Goal: Transaction & Acquisition: Book appointment/travel/reservation

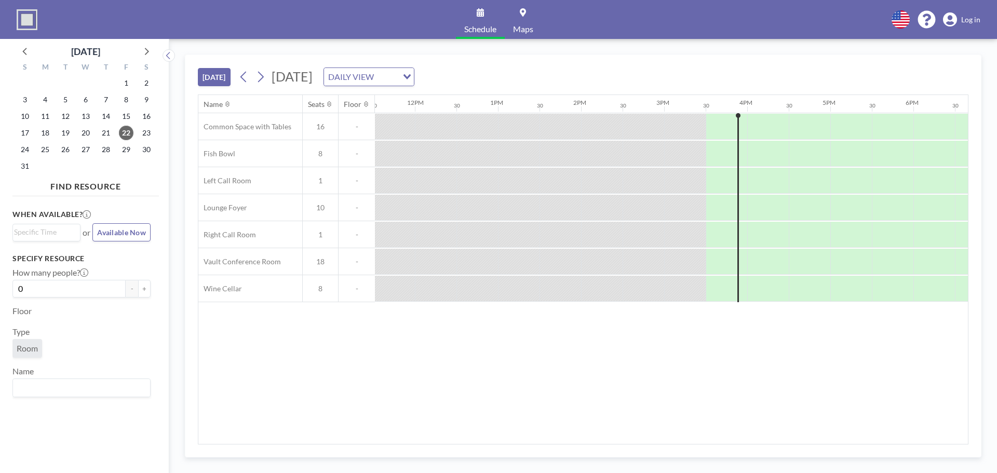
scroll to position [0, 1246]
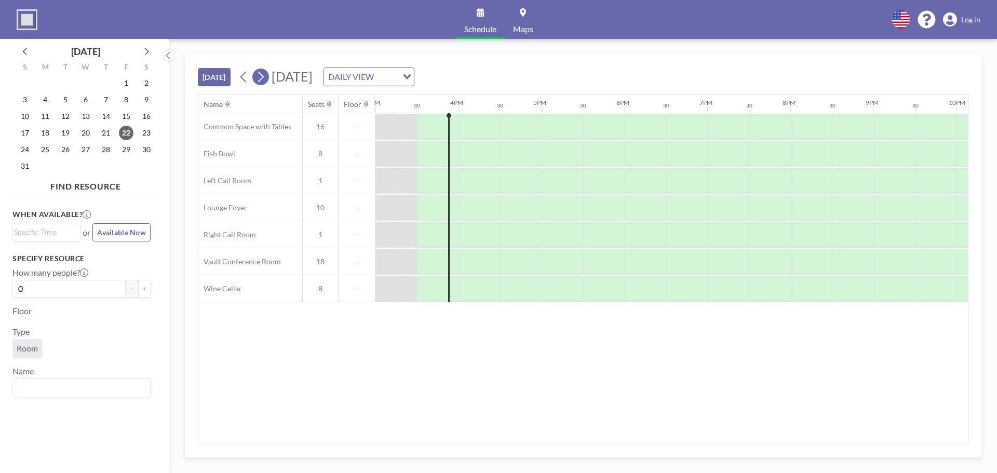
click at [264, 77] on icon at bounding box center [261, 77] width 10 height 16
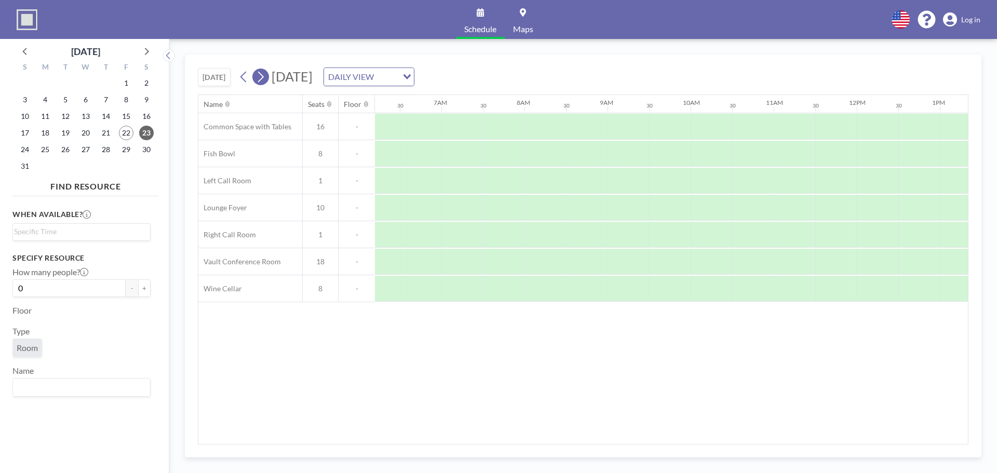
scroll to position [0, 665]
click at [264, 77] on icon at bounding box center [261, 77] width 10 height 16
click at [547, 156] on div at bounding box center [562, 154] width 42 height 26
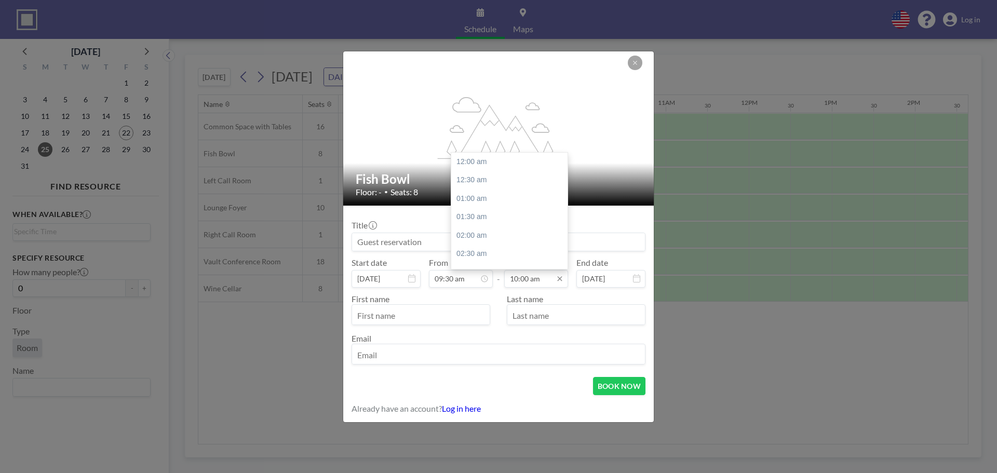
scroll to position [370, 0]
click at [553, 280] on input "10:00 am" at bounding box center [536, 279] width 64 height 18
click at [497, 197] on div "11:00 am" at bounding box center [512, 199] width 122 height 19
type input "11:00 am"
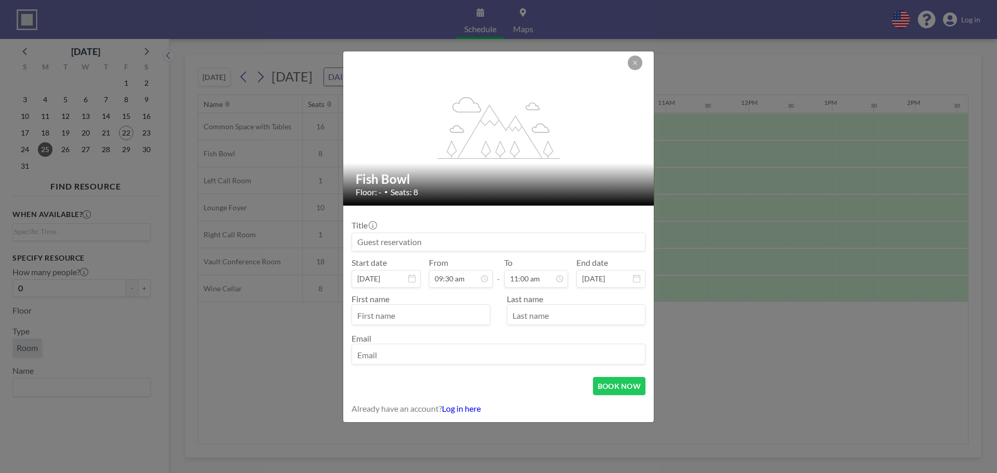
click at [403, 233] on input at bounding box center [498, 242] width 293 height 18
type input "[PERSON_NAME] 1:1"
click at [445, 310] on input "text" at bounding box center [421, 316] width 138 height 18
type input "[PERSON_NAME]"
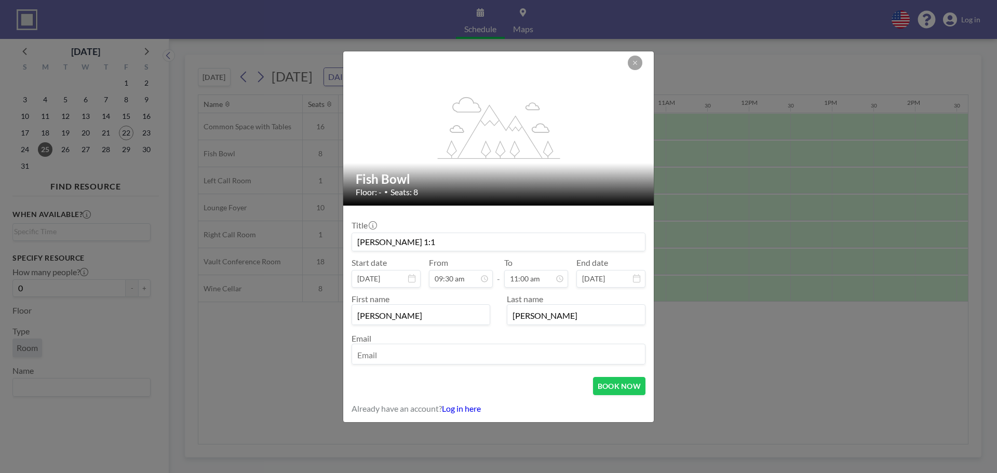
type input "[PERSON_NAME]"
type input "[PERSON_NAME][EMAIL_ADDRESS][PERSON_NAME][DOMAIN_NAME]"
click at [622, 383] on button "BOOK NOW" at bounding box center [619, 386] width 52 height 18
